Goal: Obtain resource: Obtain resource

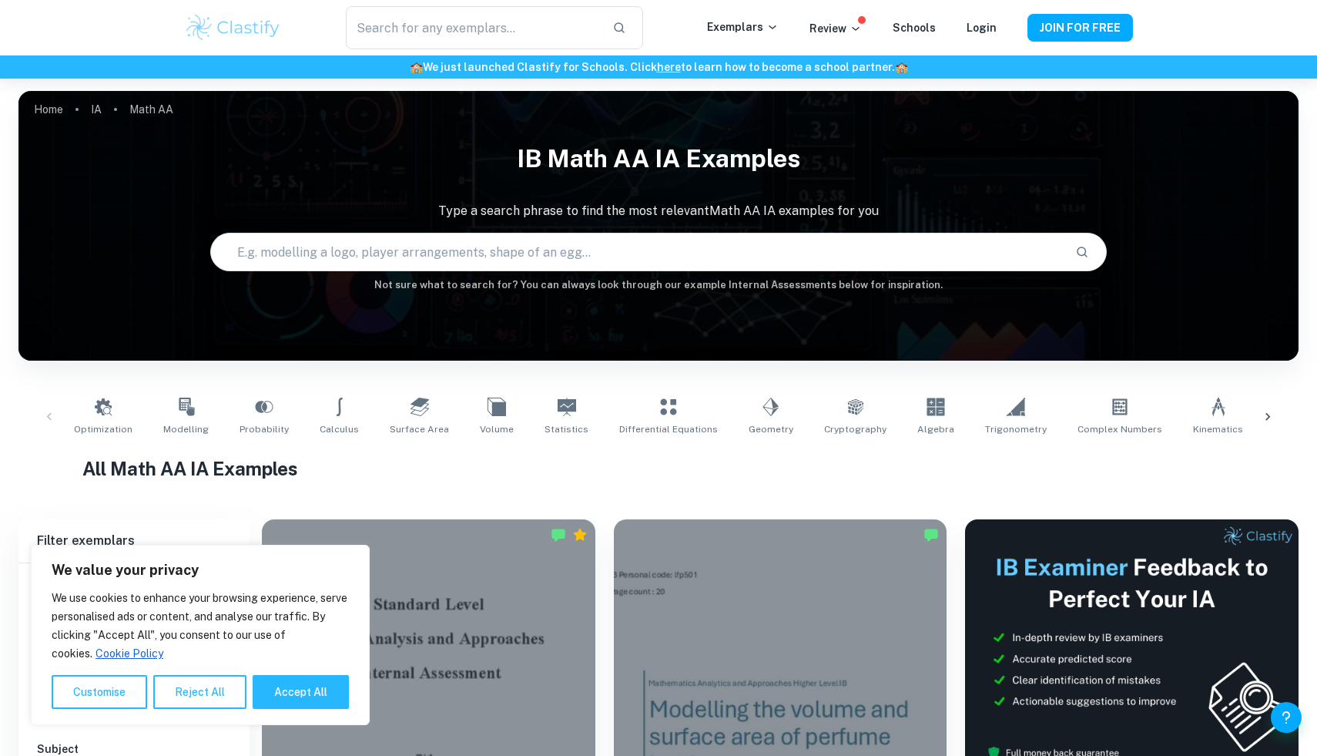
scroll to position [310, 0]
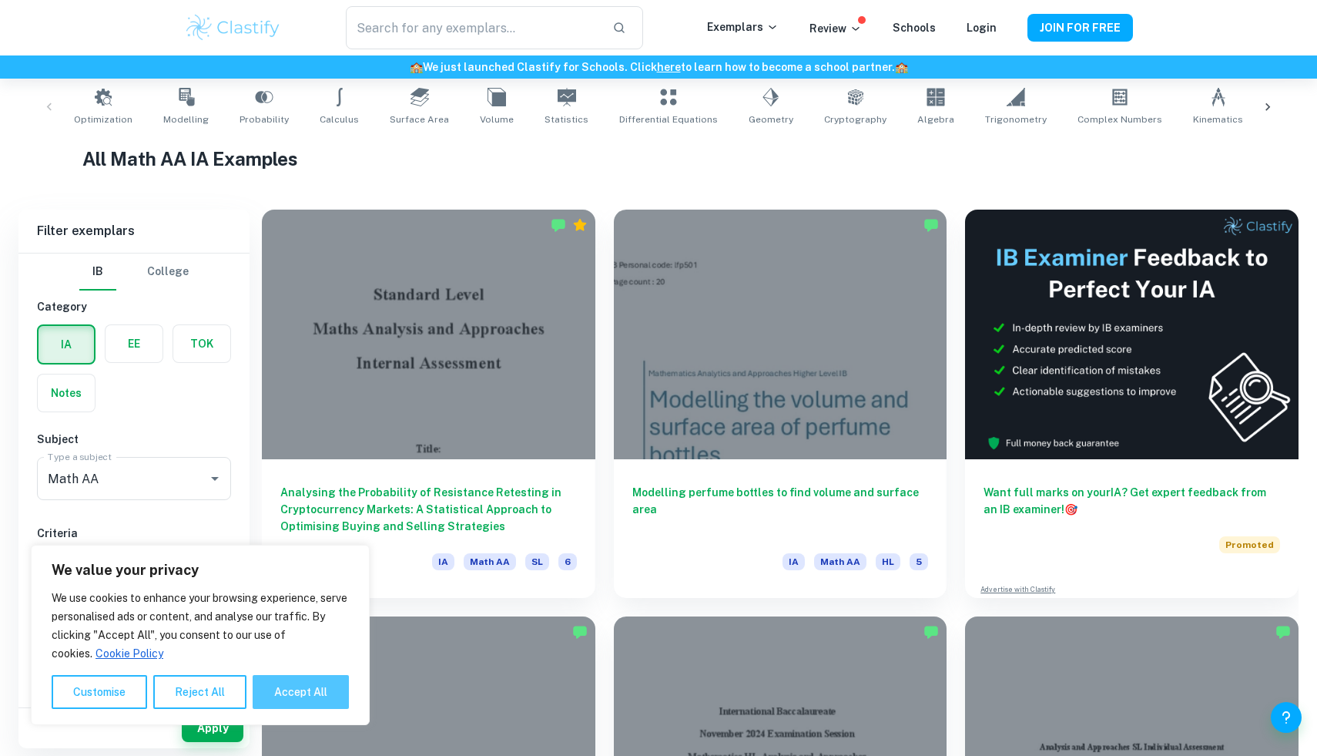
click at [313, 706] on button "Accept All" at bounding box center [301, 692] width 96 height 34
checkbox input "true"
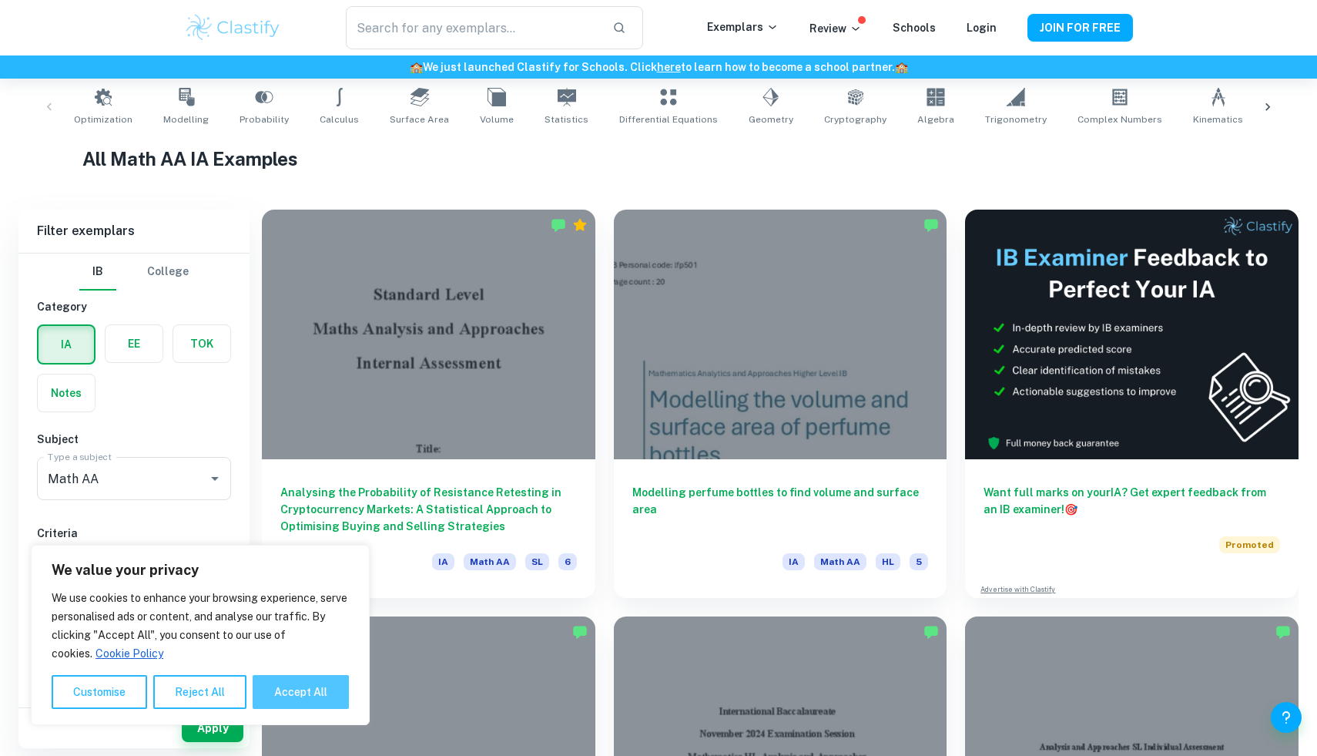
checkbox input "true"
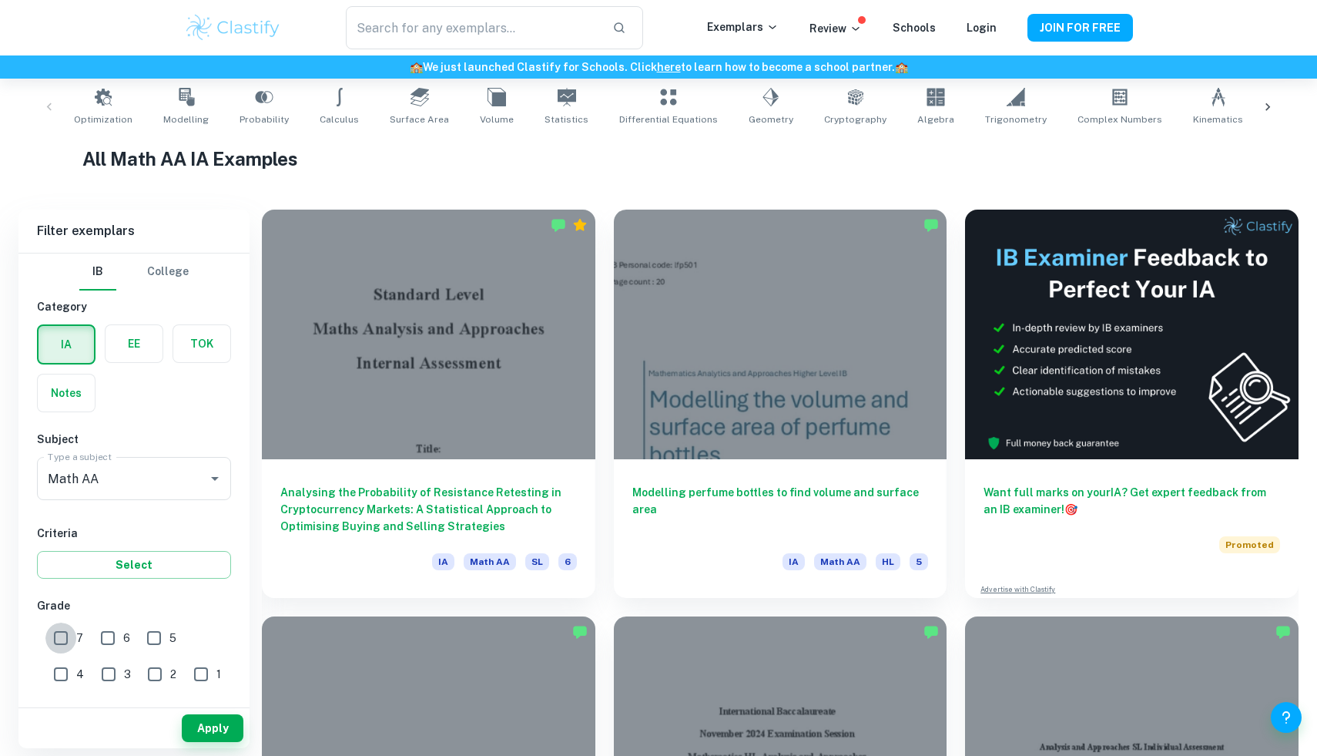
click at [73, 641] on input "7" at bounding box center [60, 638] width 31 height 31
checkbox input "true"
click at [140, 473] on input "Math AA" at bounding box center [112, 478] width 137 height 29
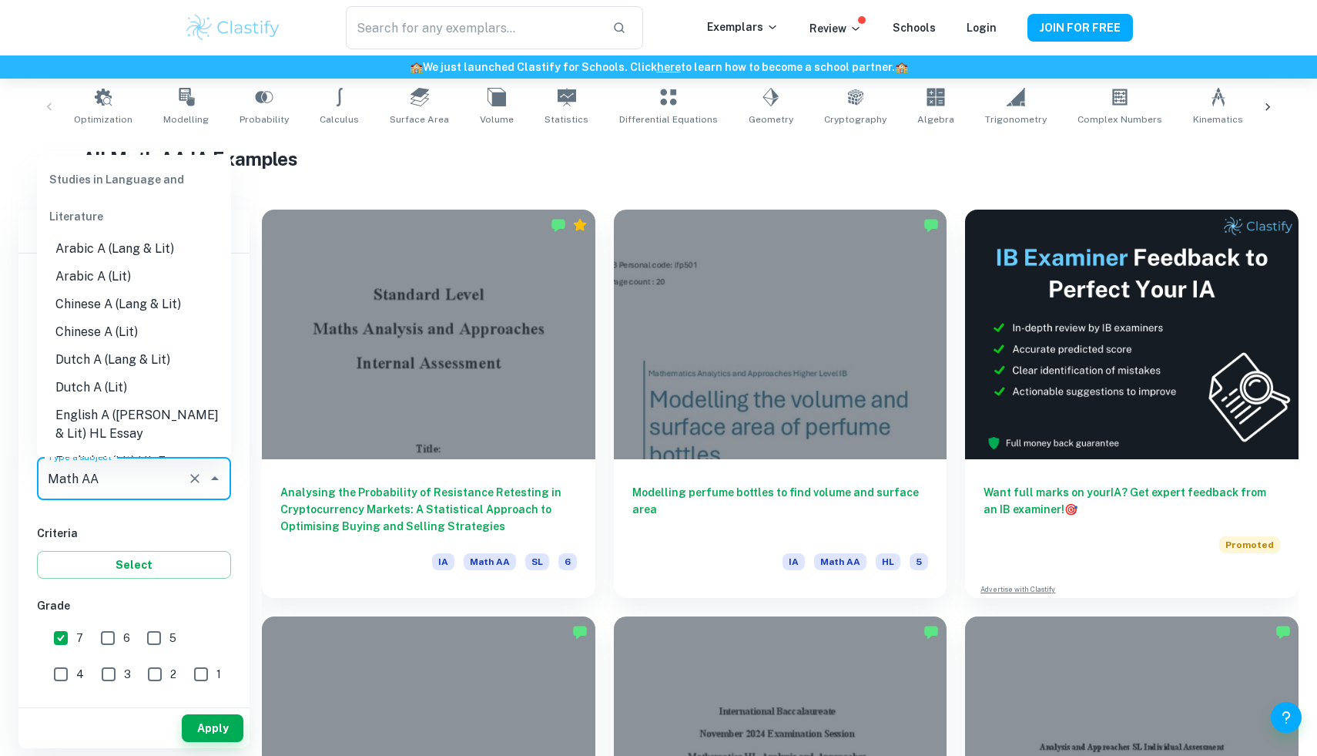
scroll to position [1868, 0]
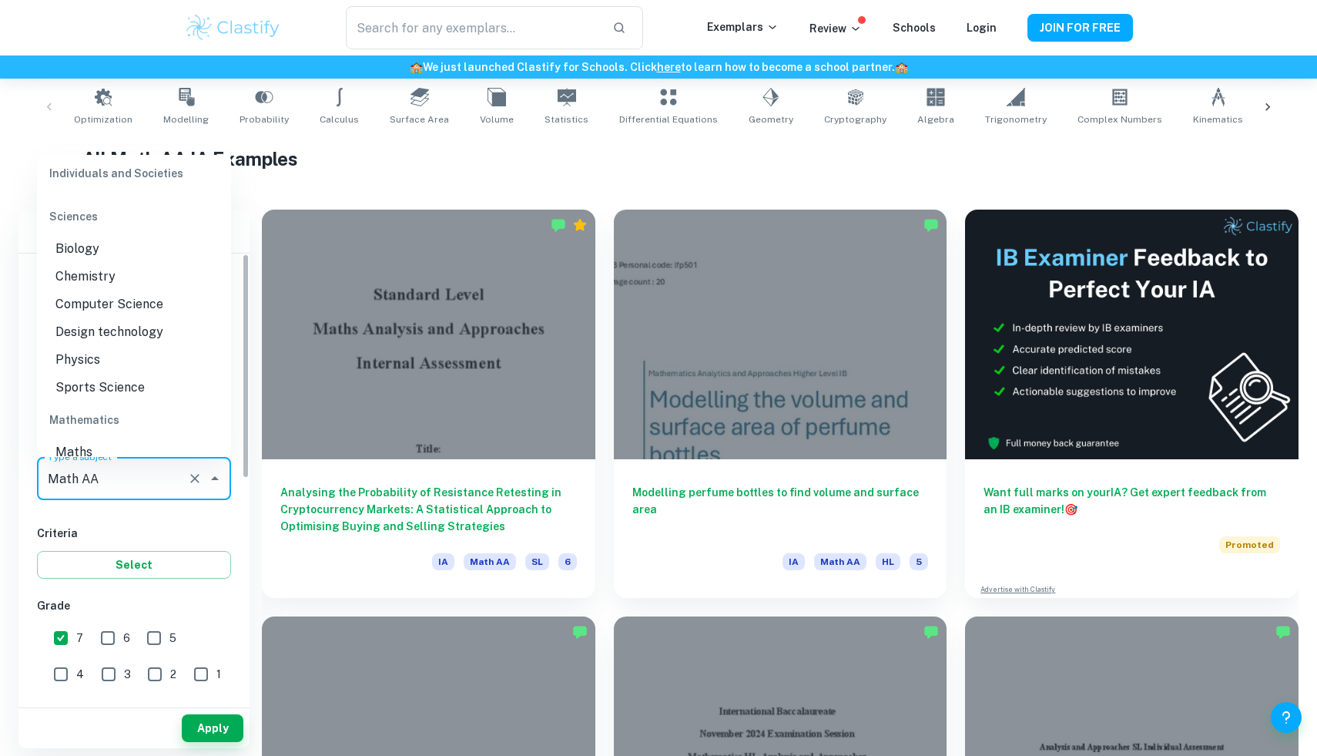
click at [139, 499] on div "Math AA Type a subject" at bounding box center [134, 478] width 194 height 43
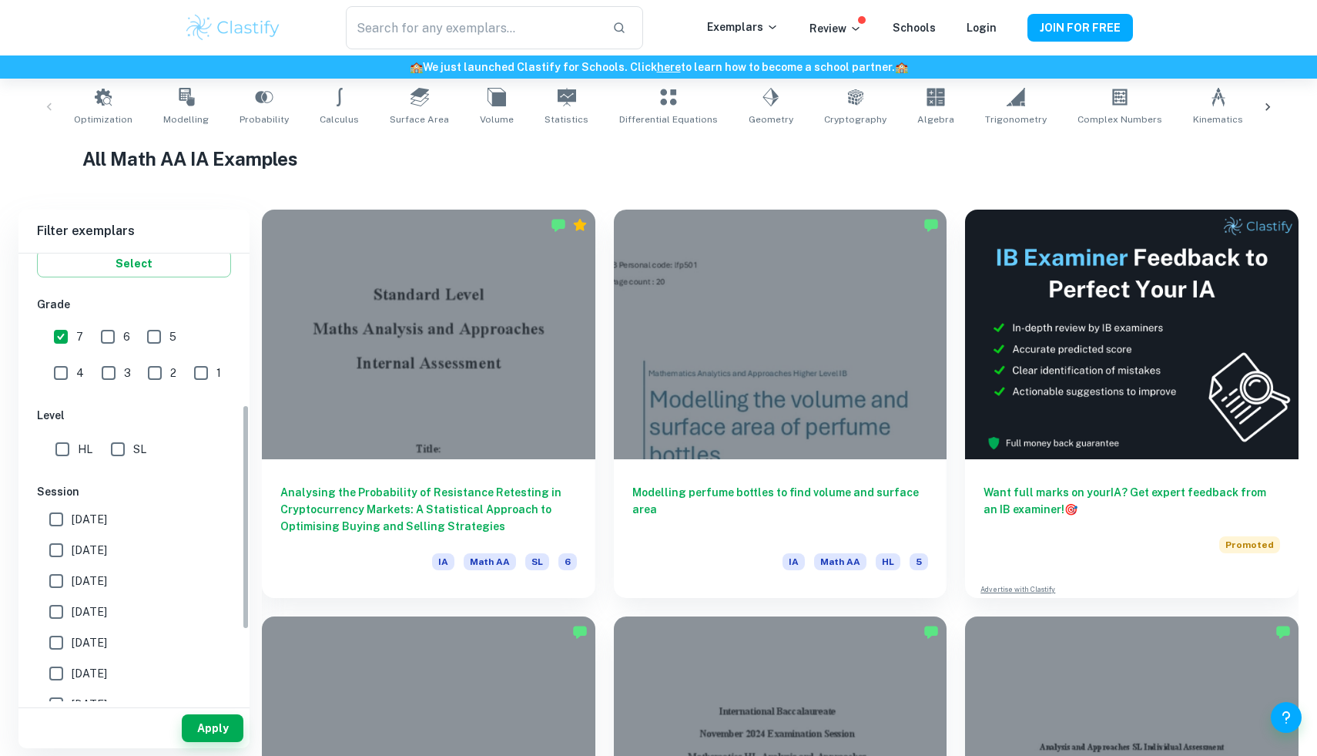
scroll to position [394, 0]
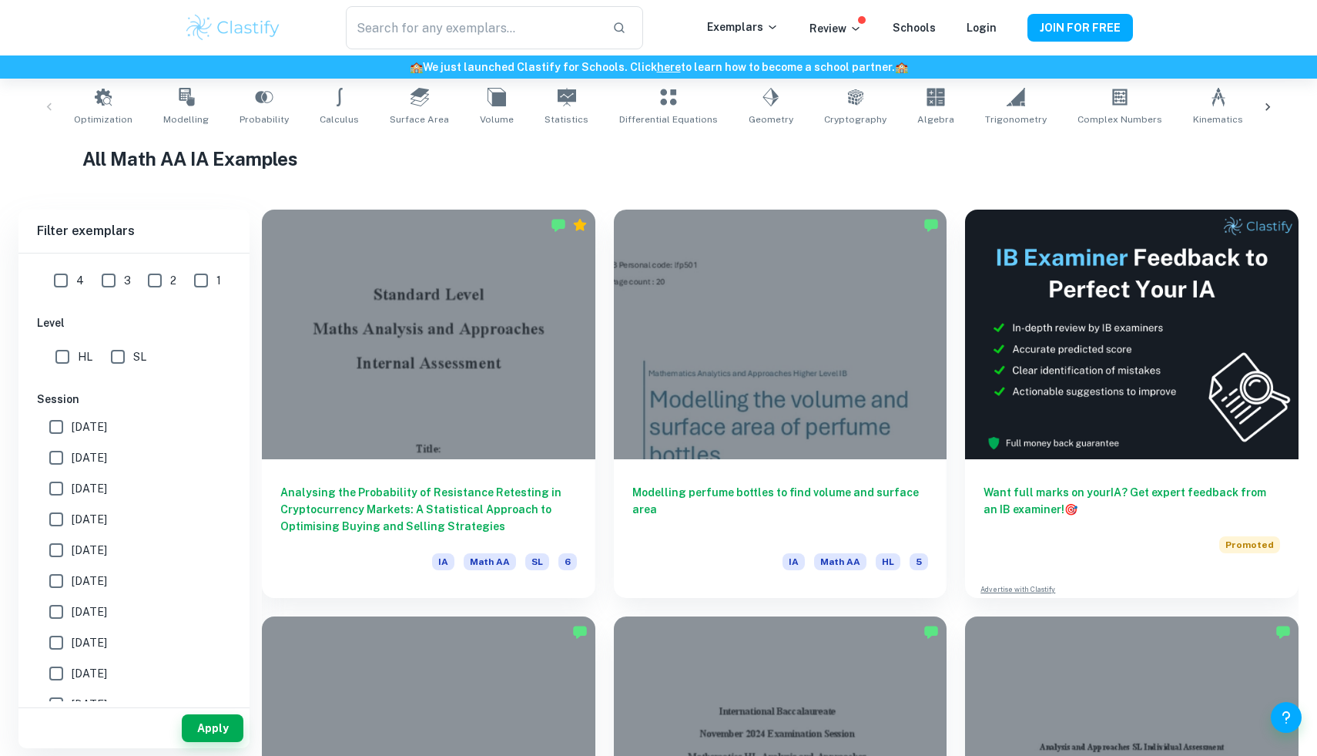
click at [68, 356] on input "HL" at bounding box center [62, 356] width 31 height 31
click at [216, 731] on button "Apply" at bounding box center [213, 728] width 62 height 28
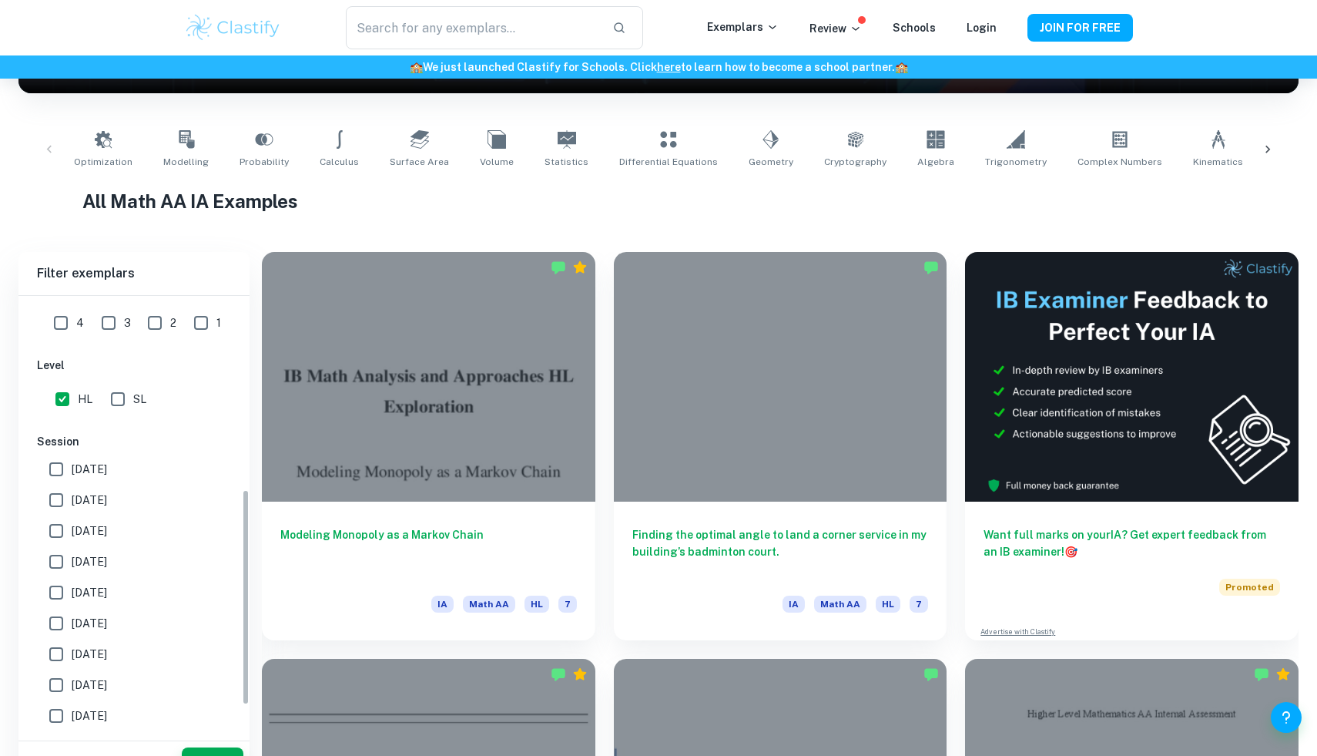
scroll to position [300, 0]
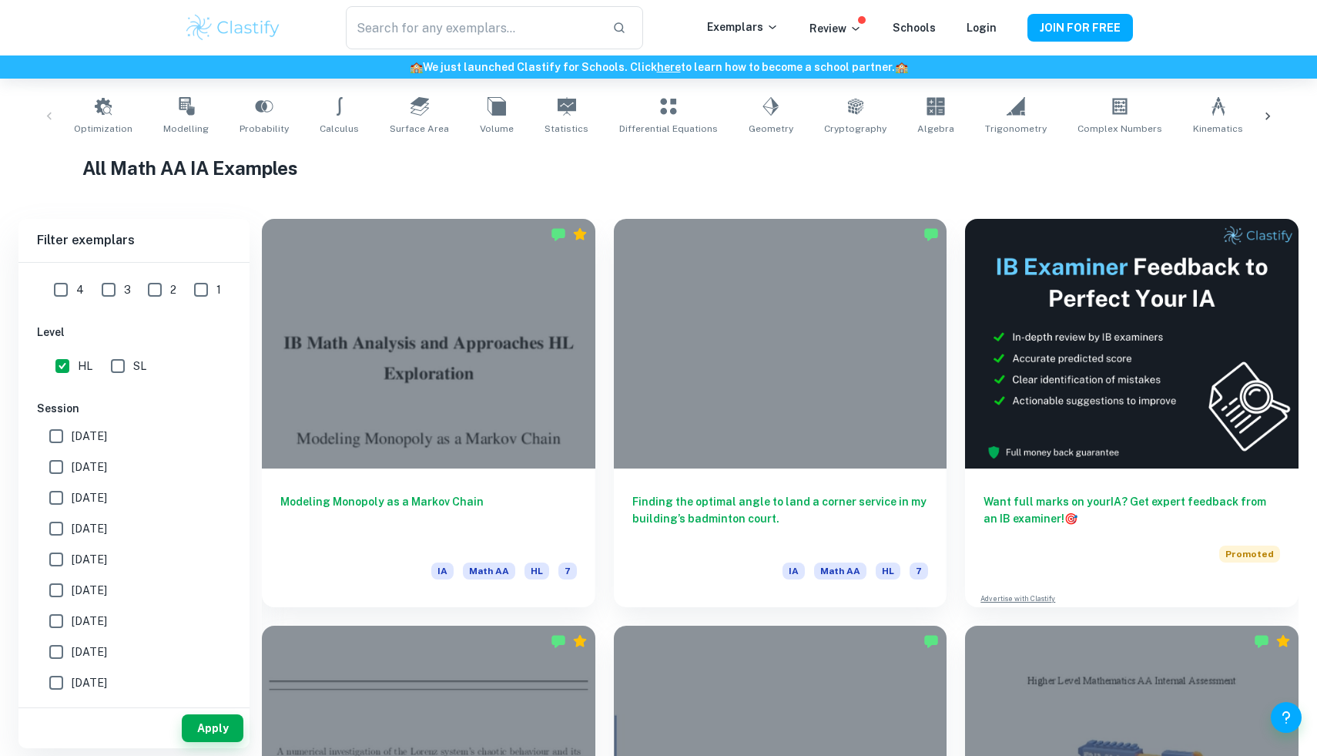
click at [65, 373] on input "HL" at bounding box center [62, 366] width 31 height 31
checkbox input "false"
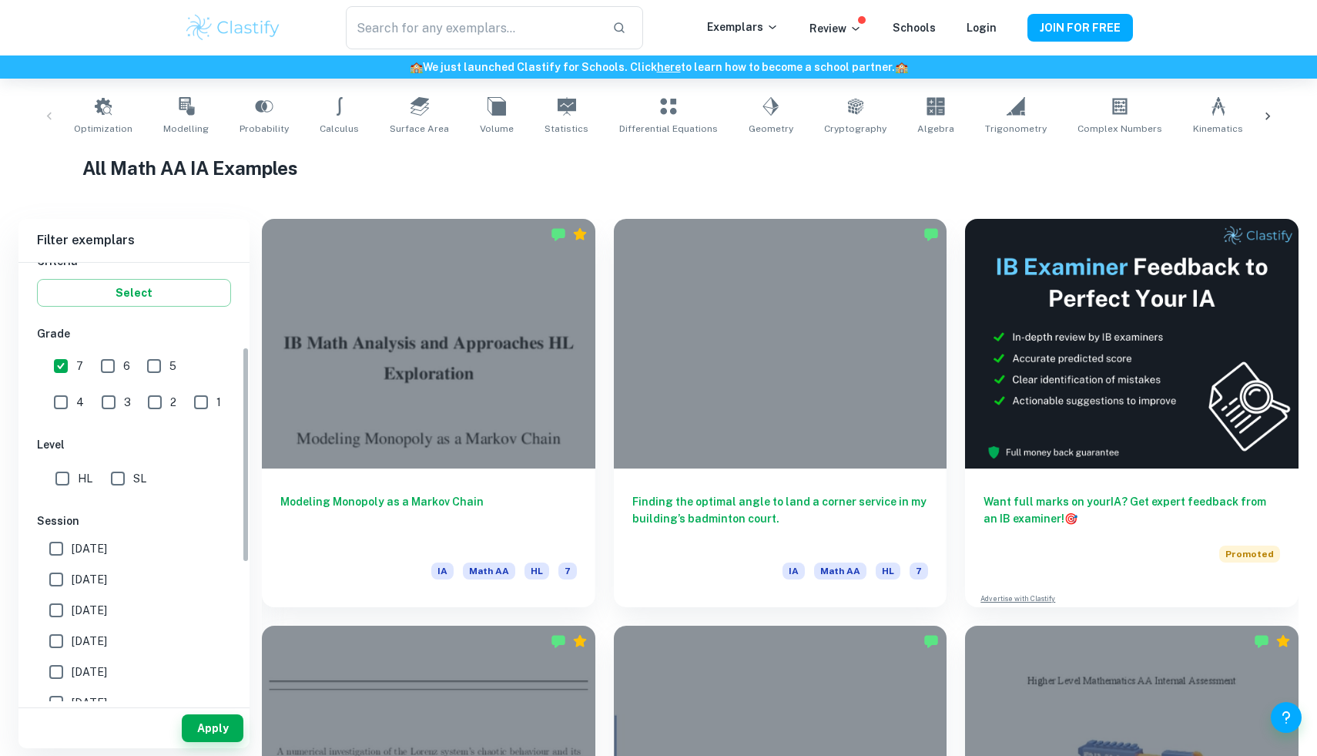
scroll to position [151, 0]
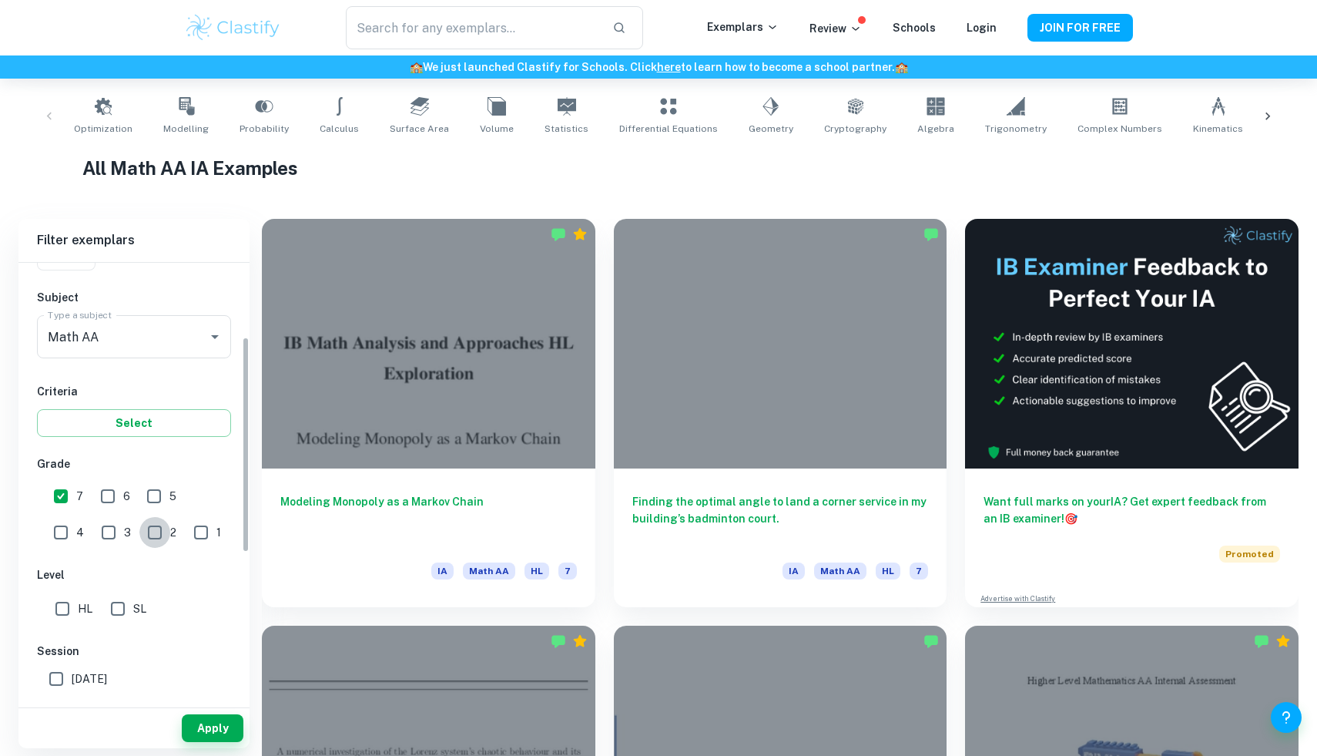
click at [139, 517] on input "2" at bounding box center [154, 532] width 31 height 31
checkbox input "true"
click at [115, 486] on input "6" at bounding box center [107, 496] width 31 height 31
checkbox input "true"
click at [139, 535] on input "2" at bounding box center [154, 532] width 31 height 31
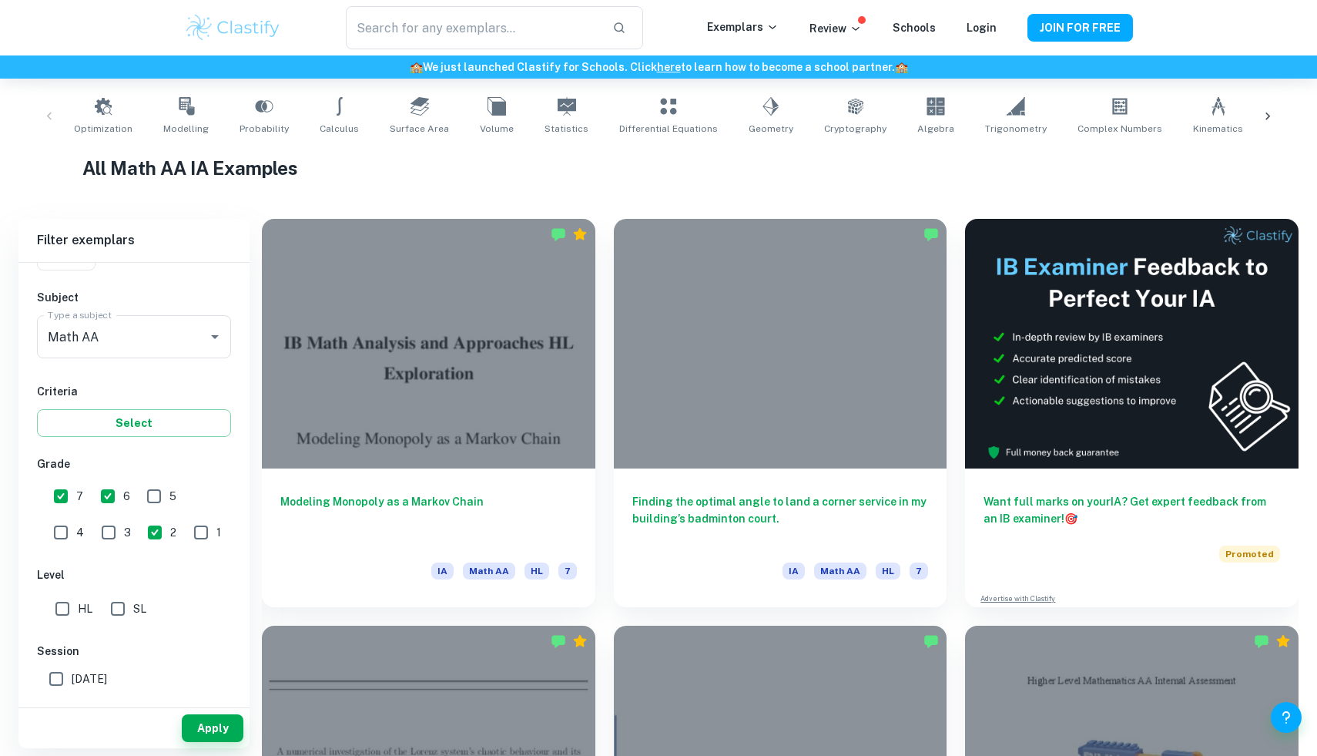
checkbox input "false"
click at [198, 726] on button "Apply" at bounding box center [213, 728] width 62 height 28
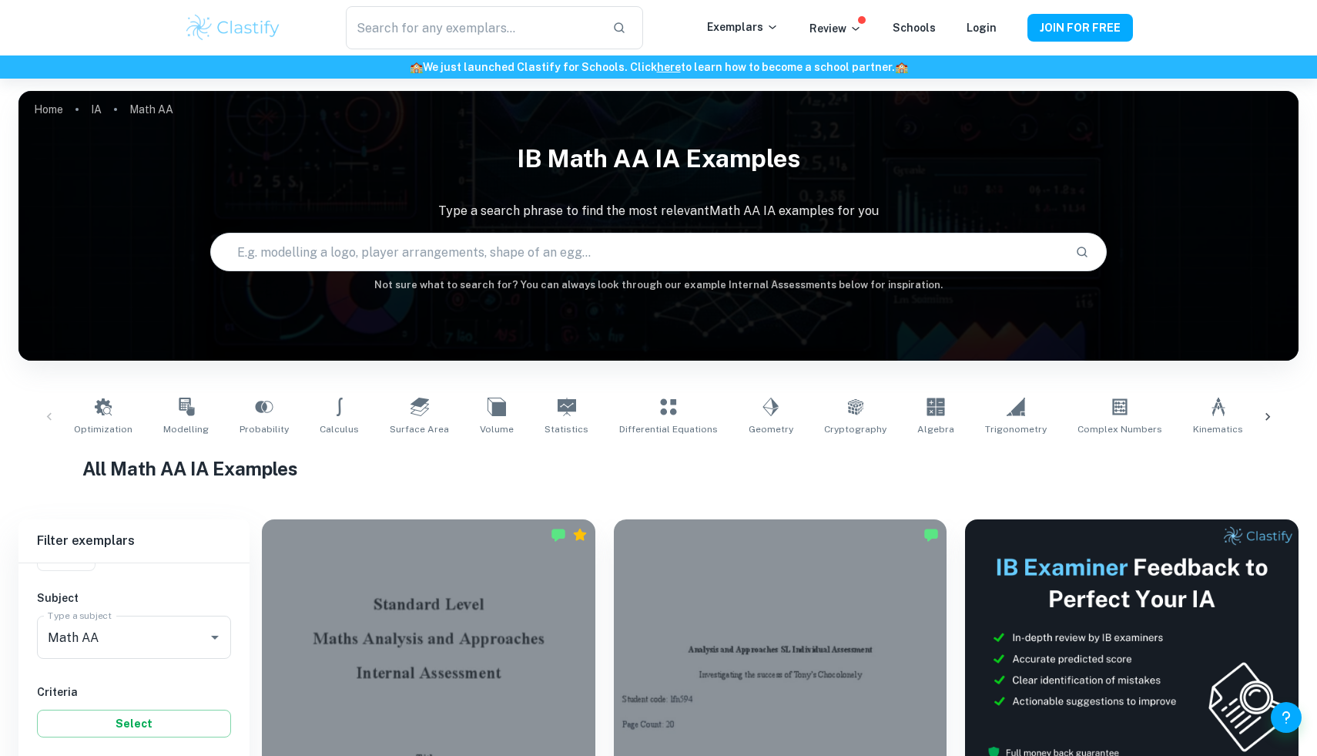
scroll to position [6124, 0]
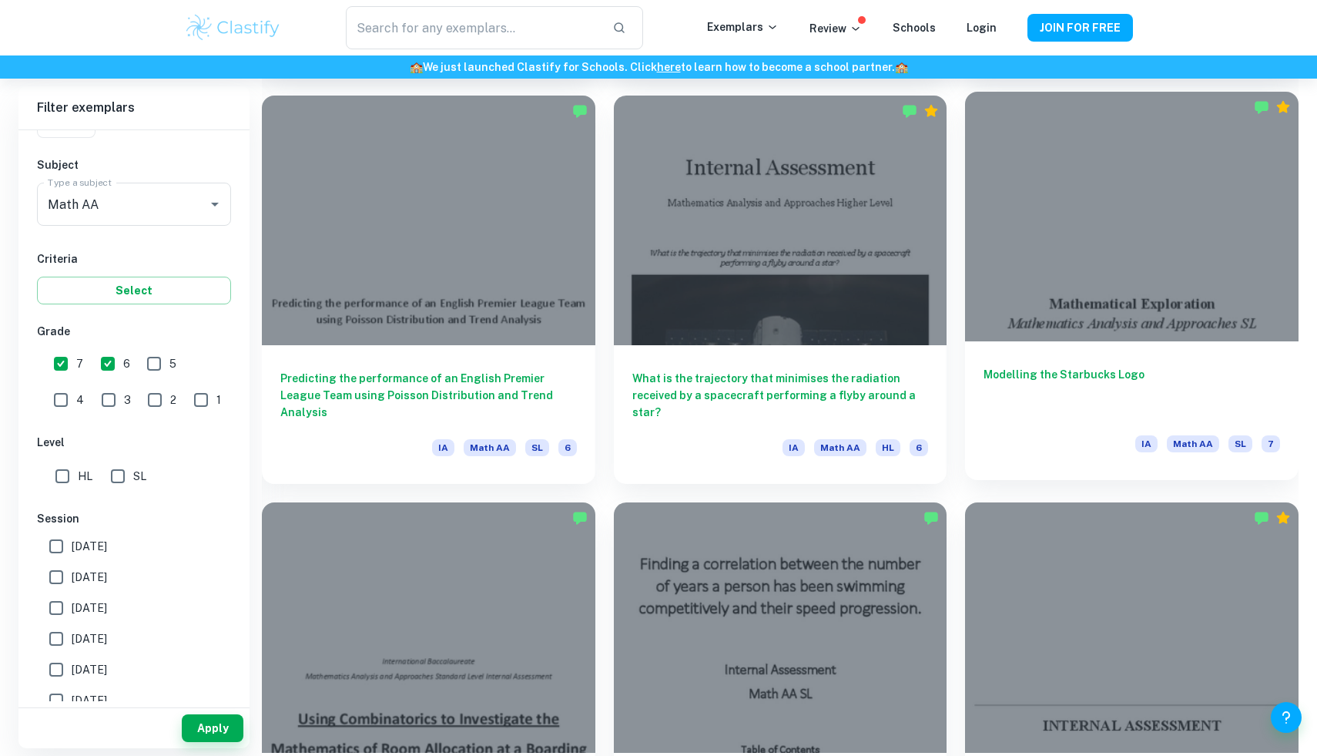
click at [1089, 325] on div at bounding box center [1132, 217] width 334 height 250
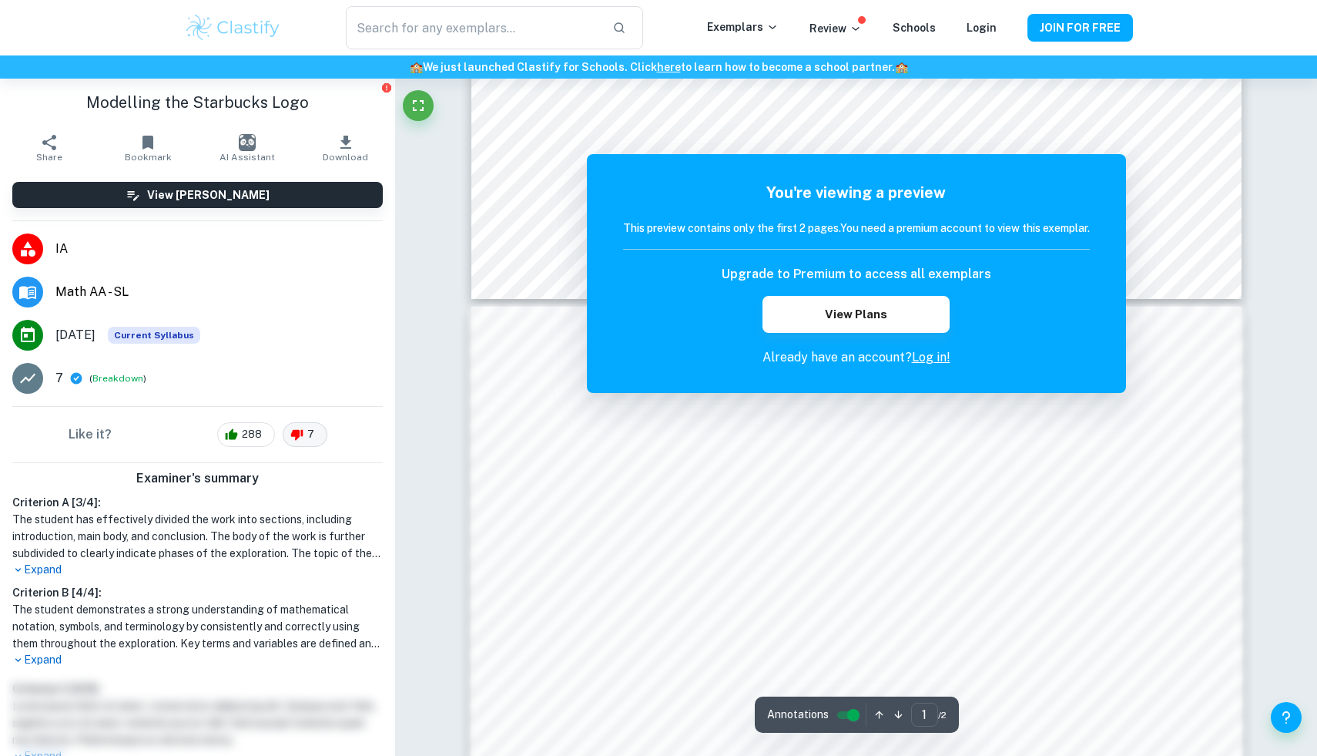
scroll to position [800, 0]
click at [344, 138] on icon "button" at bounding box center [346, 142] width 11 height 13
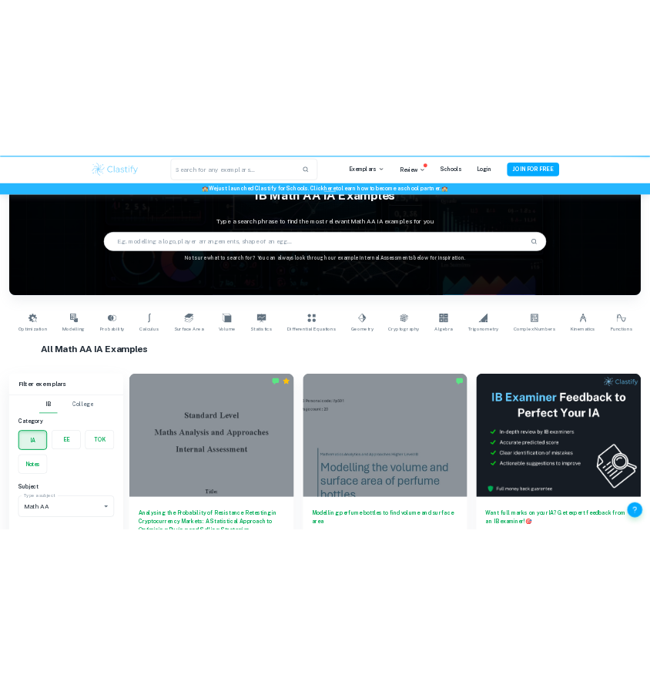
scroll to position [6124, 0]
